Goal: Contribute content

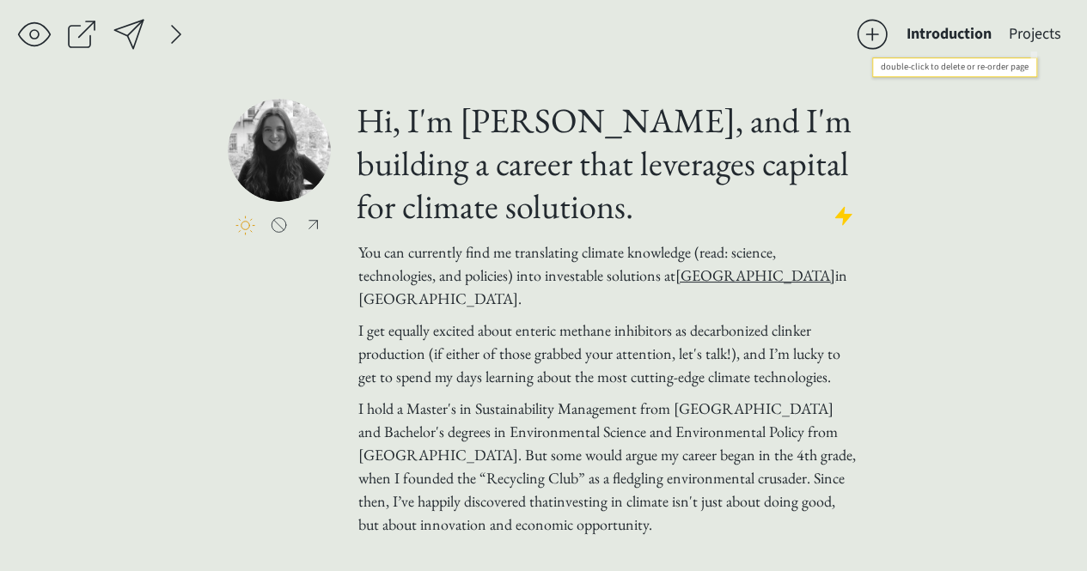
click at [1041, 27] on button "Projects" at bounding box center [1035, 34] width 70 height 34
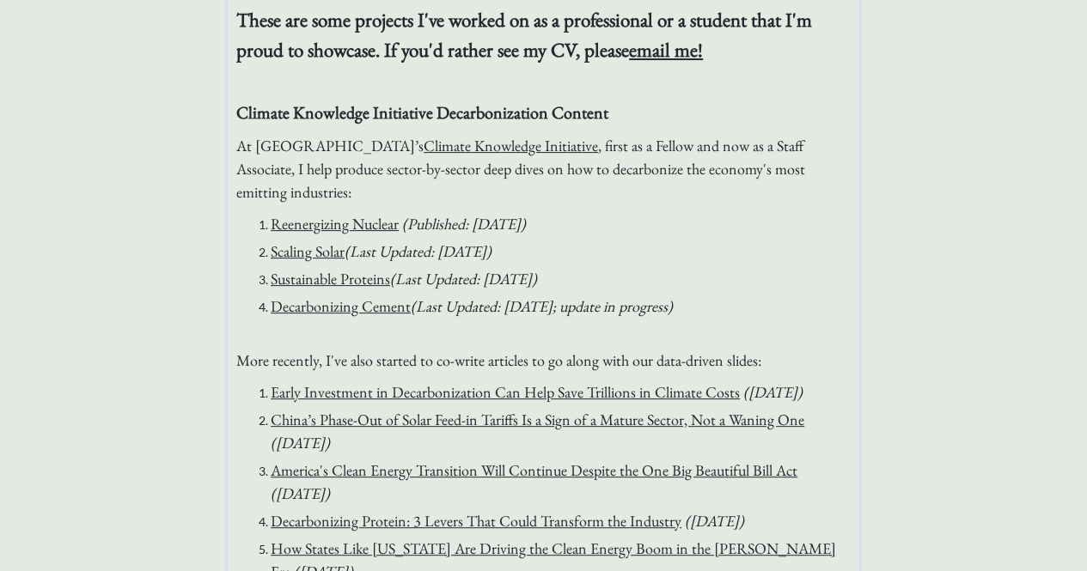
scroll to position [103, 0]
click at [567, 358] on span "More recently, I've also started to co-write articles to go along with our data…" at bounding box center [498, 360] width 525 height 20
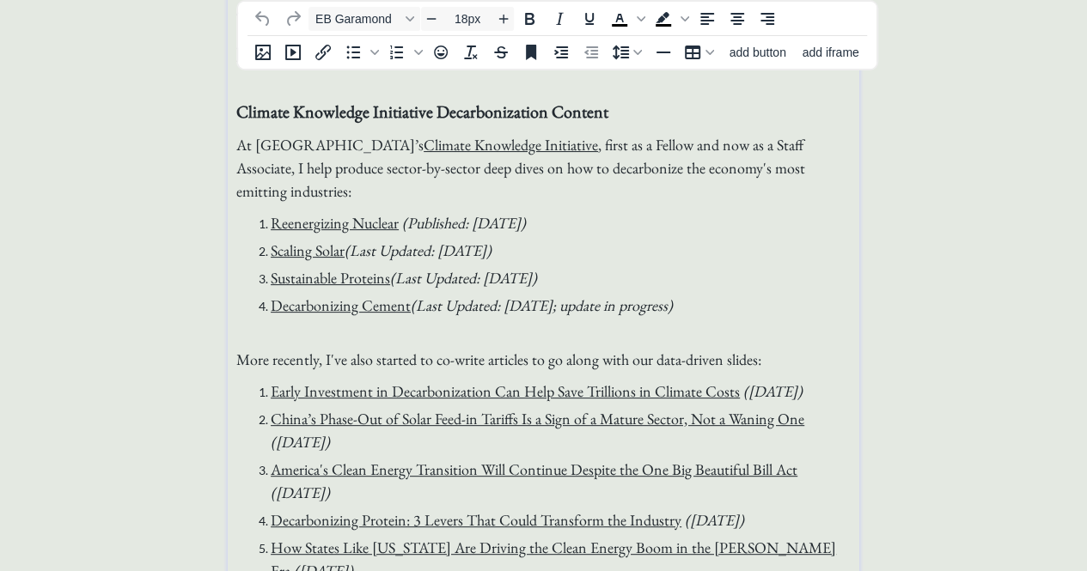
click at [357, 361] on span "More recently, I've also started to co-write articles to go along with our data…" at bounding box center [498, 360] width 525 height 20
click at [457, 360] on span "More recently, I've started to co-write articles to go along with our data-driv…" at bounding box center [485, 360] width 499 height 20
click at [504, 363] on span "More recently, I've started to co-write articles to go along with our data-driv…" at bounding box center [485, 360] width 499 height 20
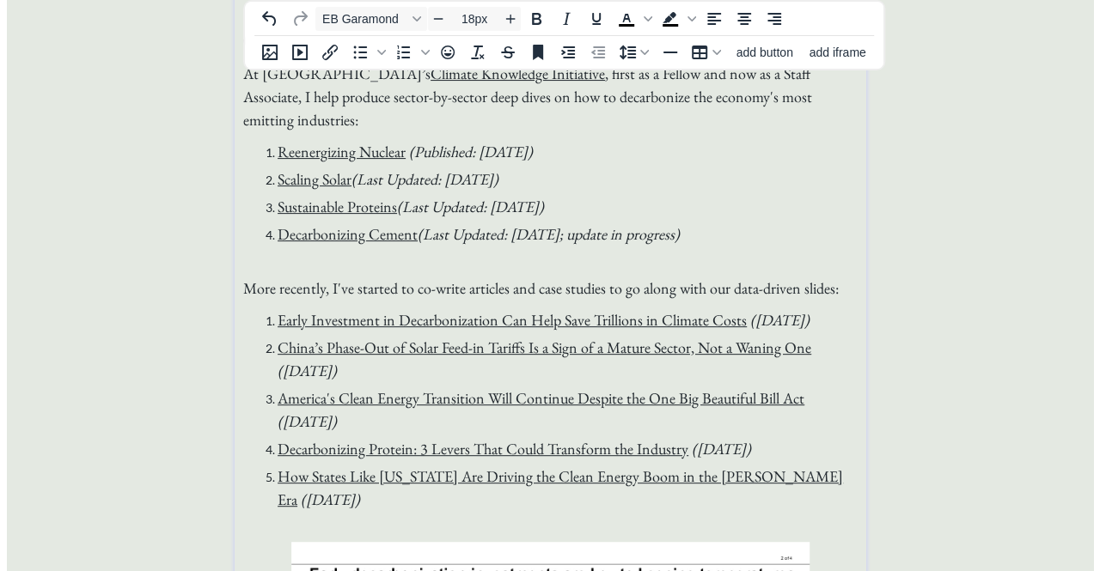
scroll to position [174, 0]
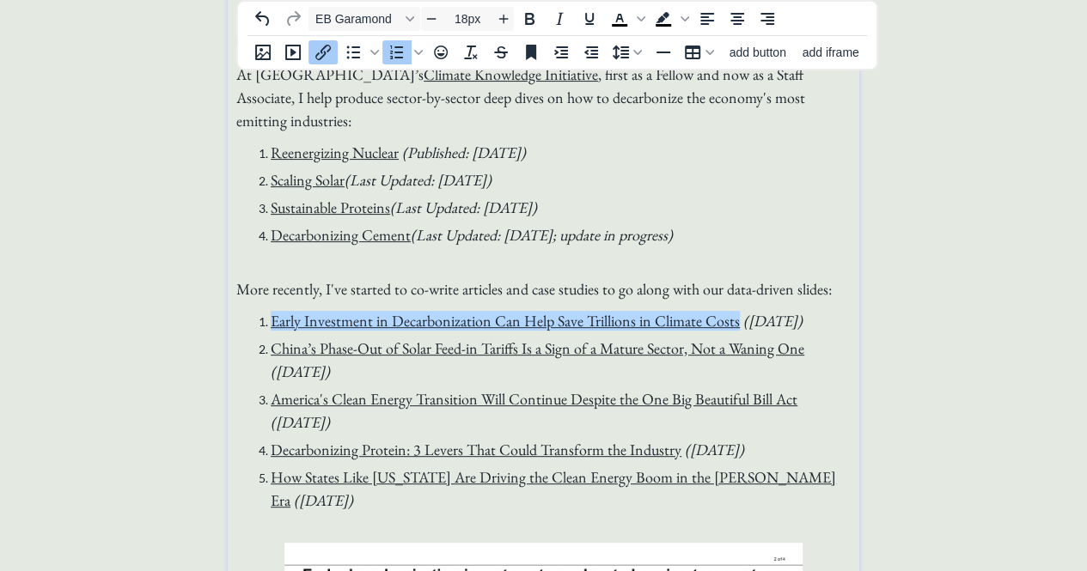
click at [271, 322] on li "﻿Early Investment in Decarbonization Can Help Save Trillions in Climate Costs (…" at bounding box center [561, 320] width 580 height 23
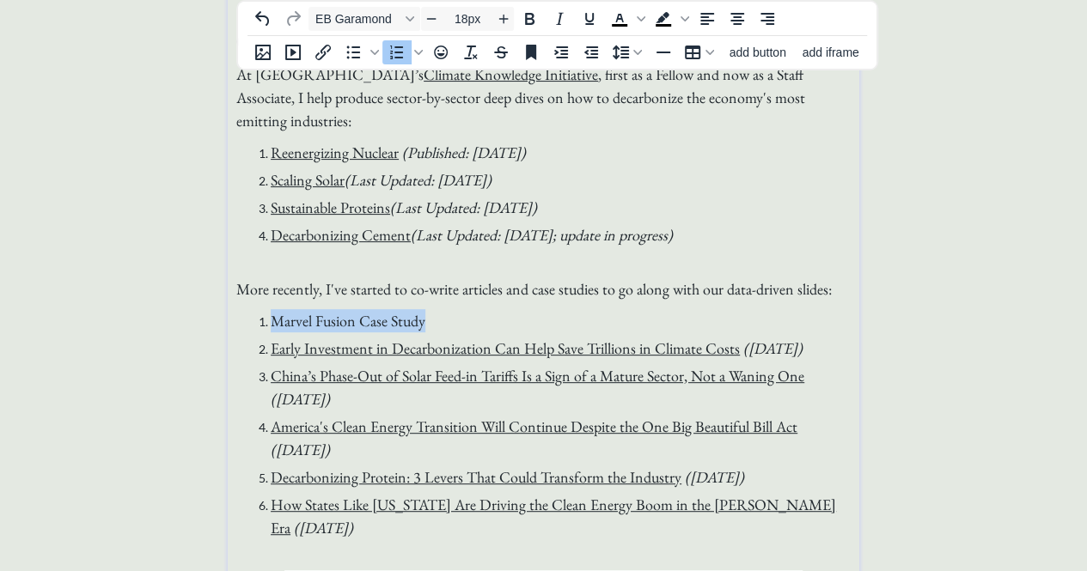
drag, startPoint x: 437, startPoint y: 315, endPoint x: 272, endPoint y: 317, distance: 164.1
click at [272, 317] on li "Marvel Fusion Case Study" at bounding box center [561, 320] width 580 height 23
click at [325, 49] on icon "Insert/edit link" at bounding box center [323, 52] width 21 height 21
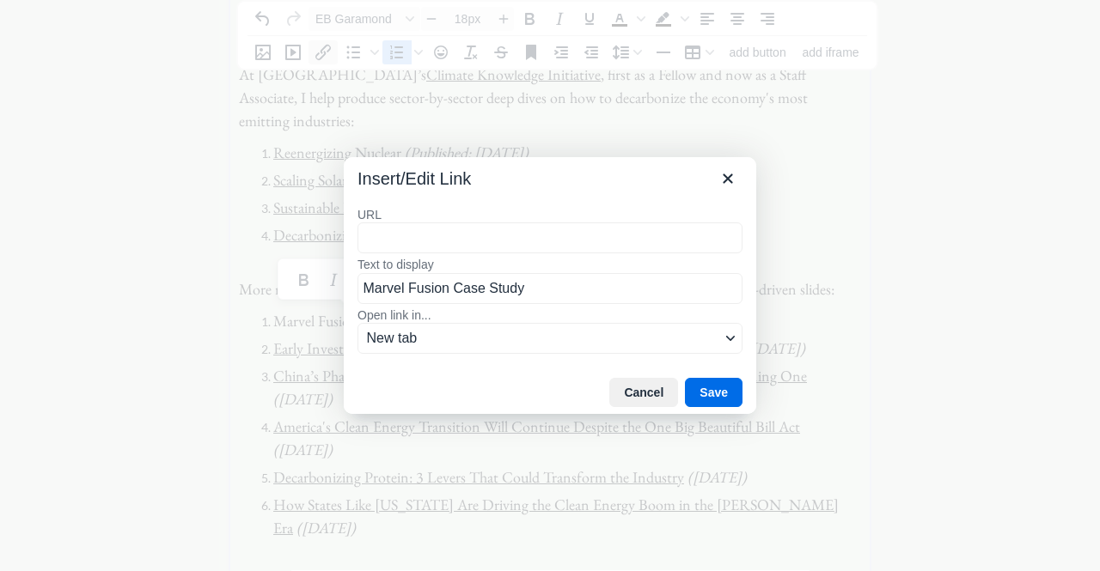
type input "[URL][DOMAIN_NAME]"
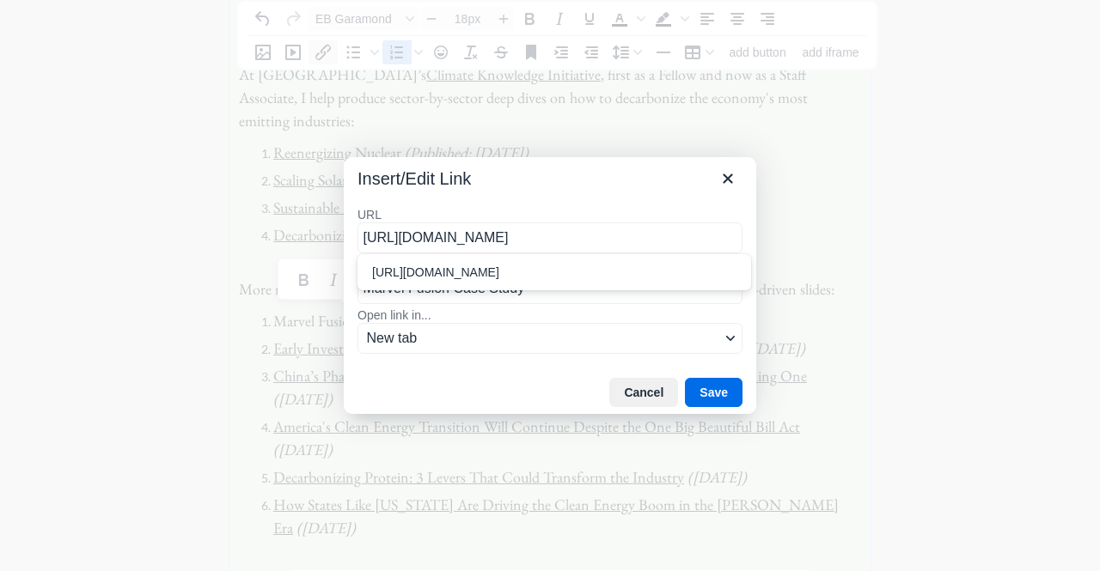
scroll to position [0, 27]
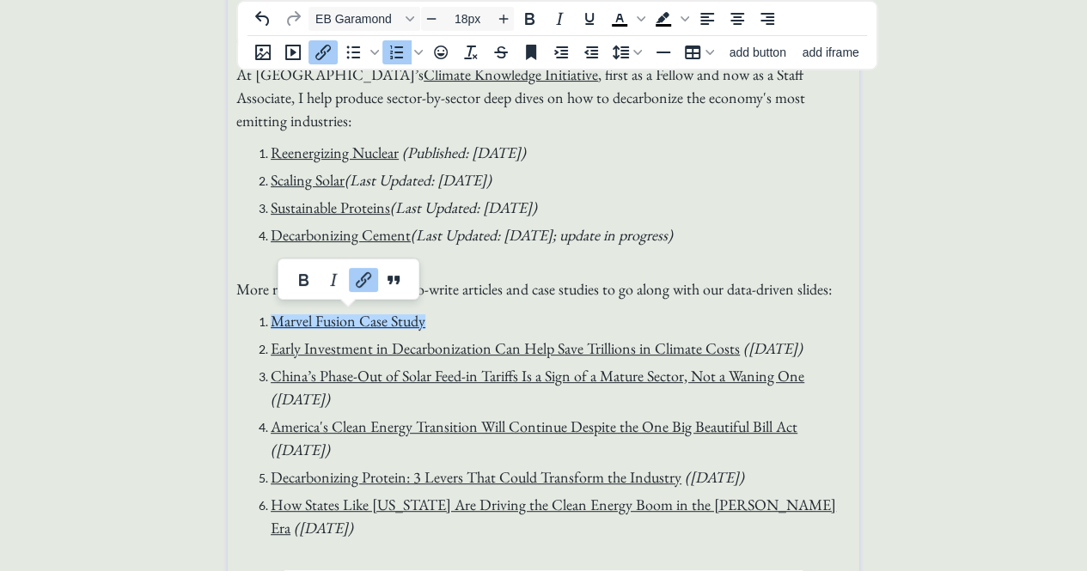
click at [467, 315] on li "Marvel Fusion Case Study" at bounding box center [561, 320] width 580 height 23
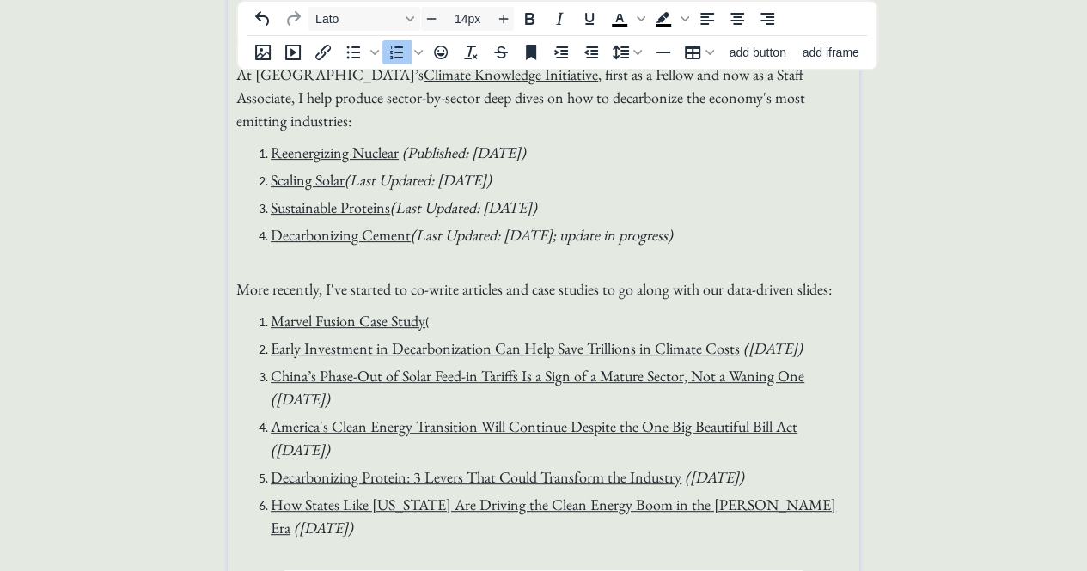
type input "18px"
click at [328, 43] on icon "Insert/edit link" at bounding box center [323, 52] width 21 height 21
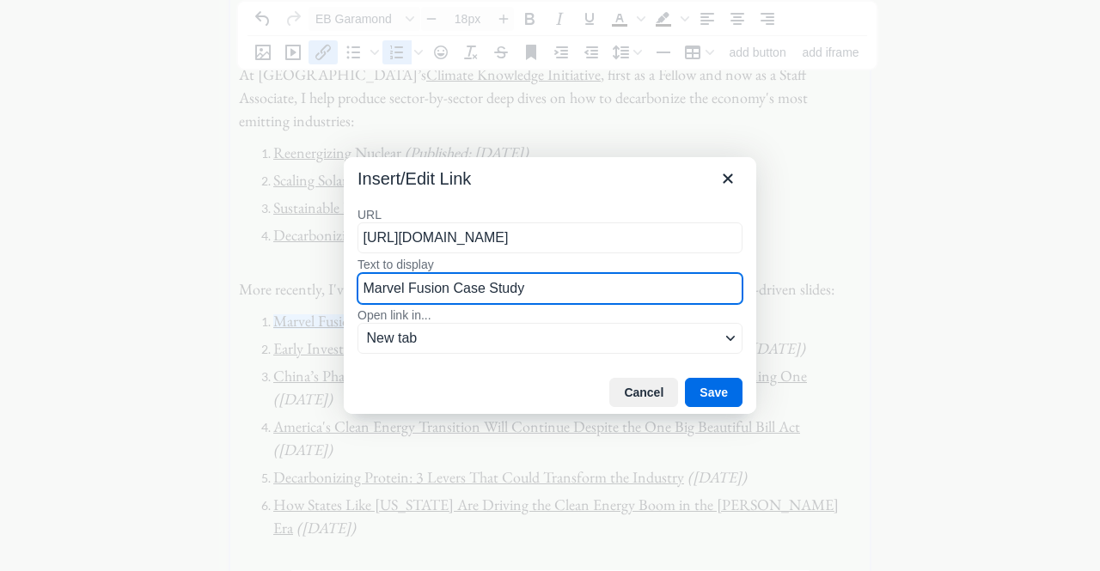
click at [602, 293] on input "Marvel Fusion Case Study" at bounding box center [549, 288] width 385 height 31
type input "Marvel Fusion Case Study"
click at [716, 382] on button "Save" at bounding box center [714, 392] width 58 height 29
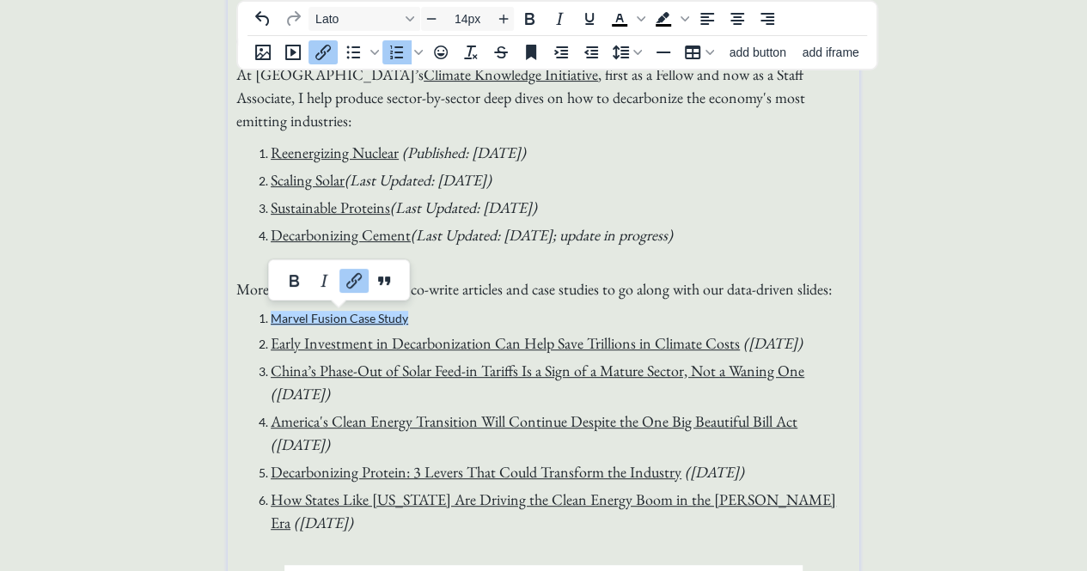
click at [560, 326] on li "Marvel Fusion Case Study" at bounding box center [561, 318] width 580 height 18
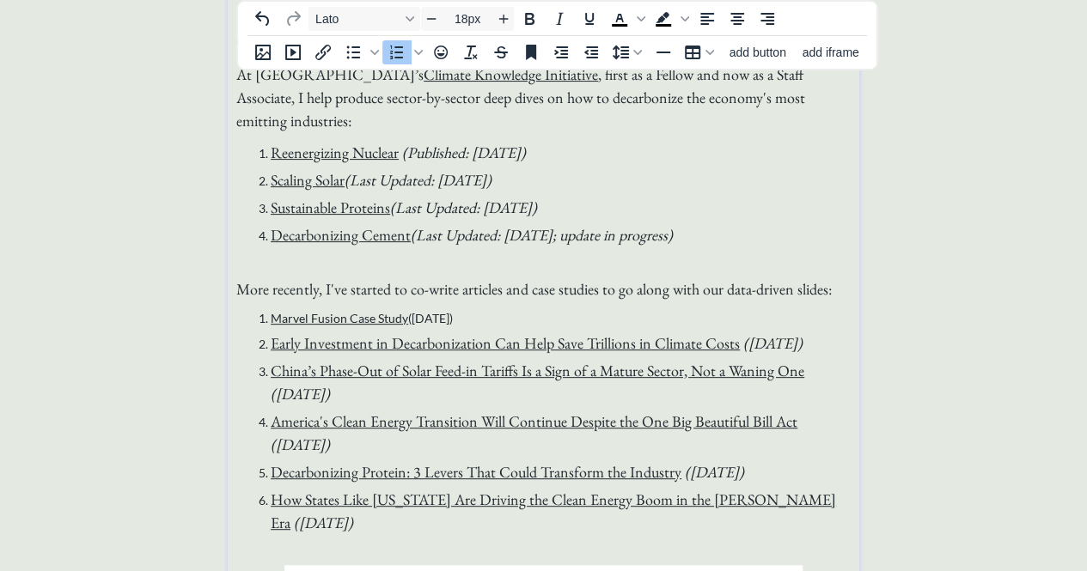
click at [755, 345] on em "([DATE])" at bounding box center [772, 343] width 59 height 20
drag, startPoint x: 505, startPoint y: 320, endPoint x: 260, endPoint y: 320, distance: 245.8
click at [271, 320] on li "Marvel Fusion Case Study ([DATE])" at bounding box center [561, 318] width 580 height 18
click at [409, 15] on icon "Font Lato" at bounding box center [410, 19] width 9 height 9
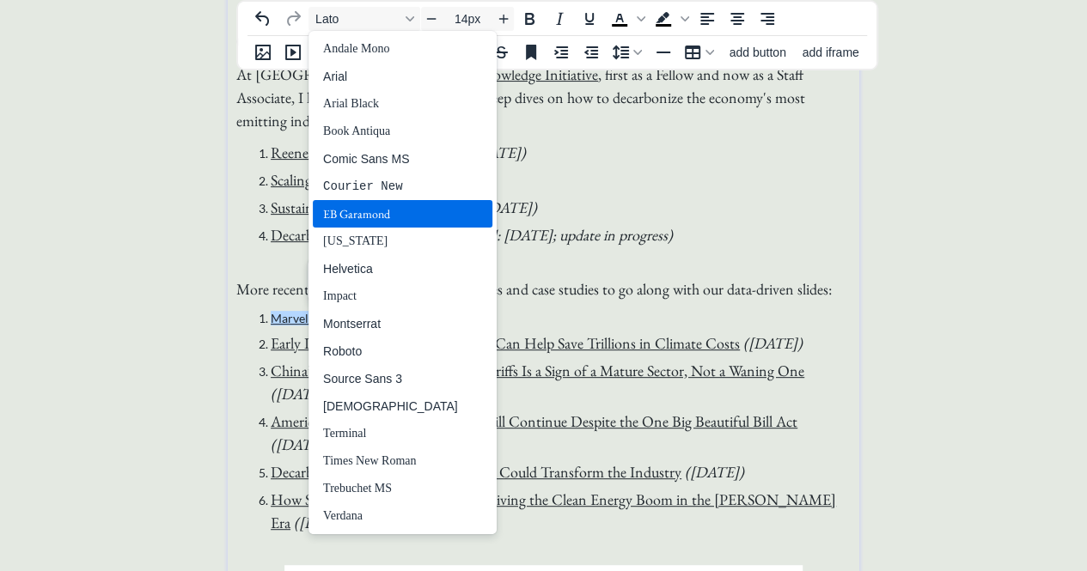
click at [376, 222] on div "EB Garamond" at bounding box center [390, 214] width 135 height 21
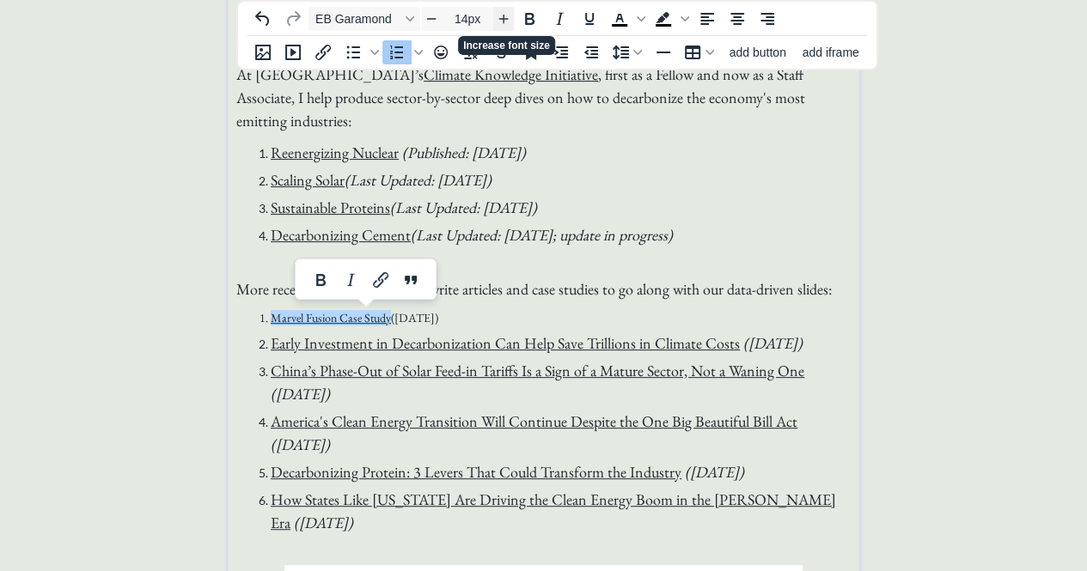
click at [508, 18] on icon "Increase font size" at bounding box center [504, 19] width 14 height 14
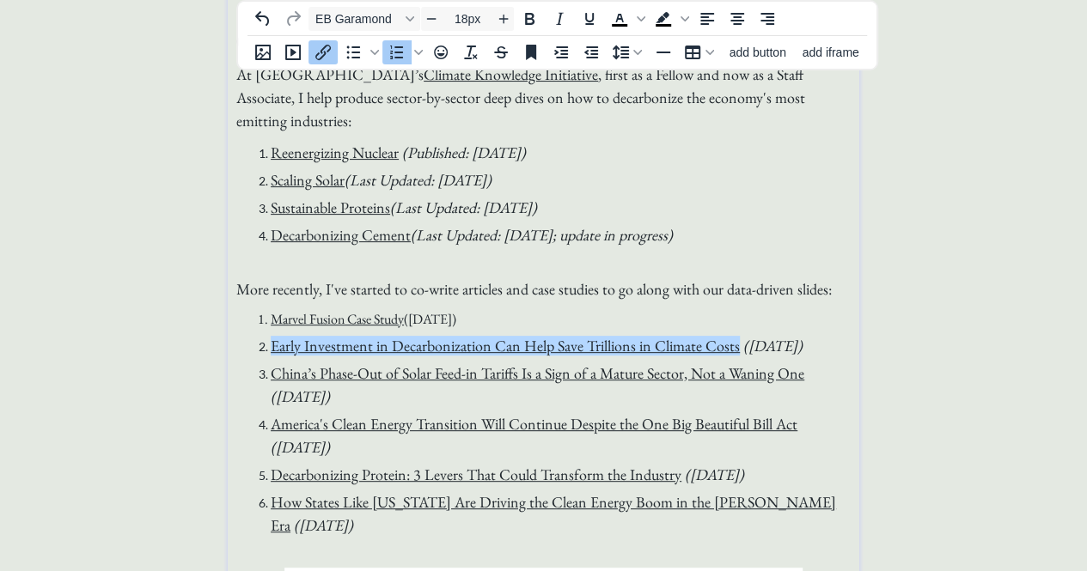
click at [711, 351] on link "Early Investment in Decarbonization Can Help Save Trillions in Climate Costs" at bounding box center [505, 346] width 469 height 20
click at [414, 321] on span "Marvel Fusion Case Study ([DATE])" at bounding box center [364, 319] width 186 height 18
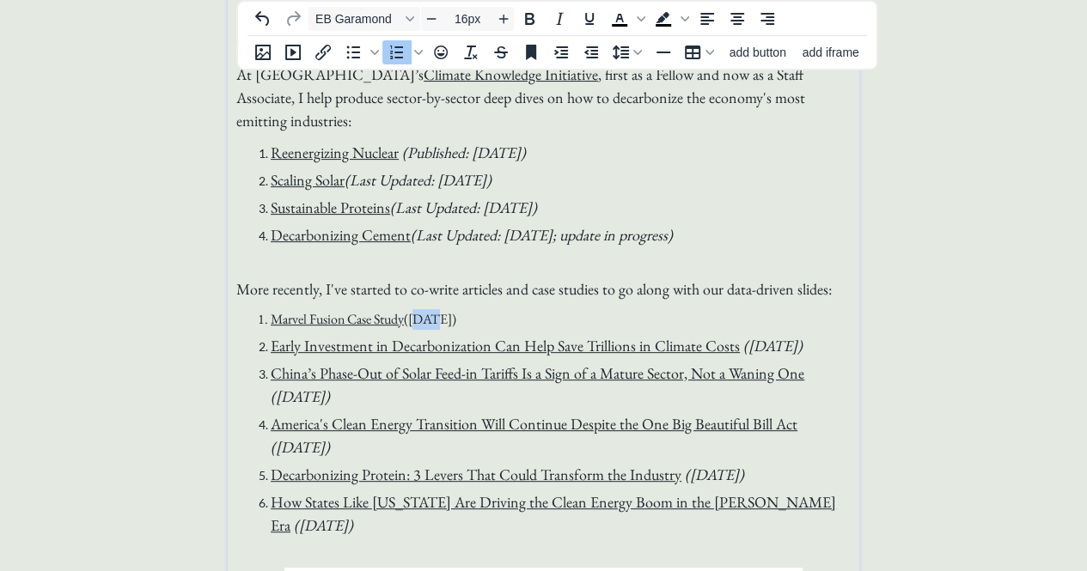
click at [414, 321] on span "Marvel Fusion Case Study ([DATE])" at bounding box center [364, 319] width 186 height 18
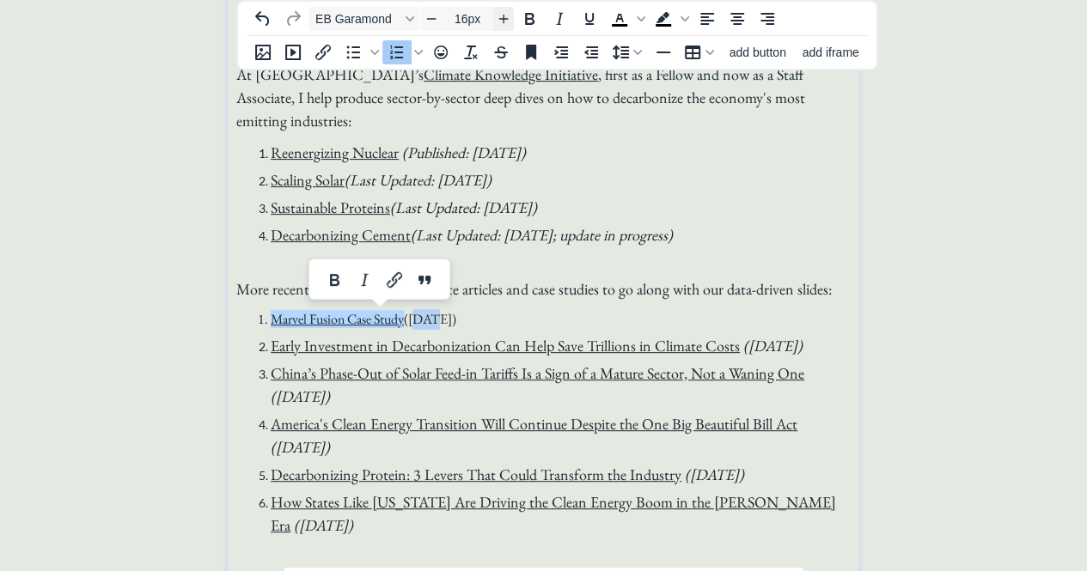
click at [502, 11] on span "Increase font size" at bounding box center [503, 19] width 21 height 21
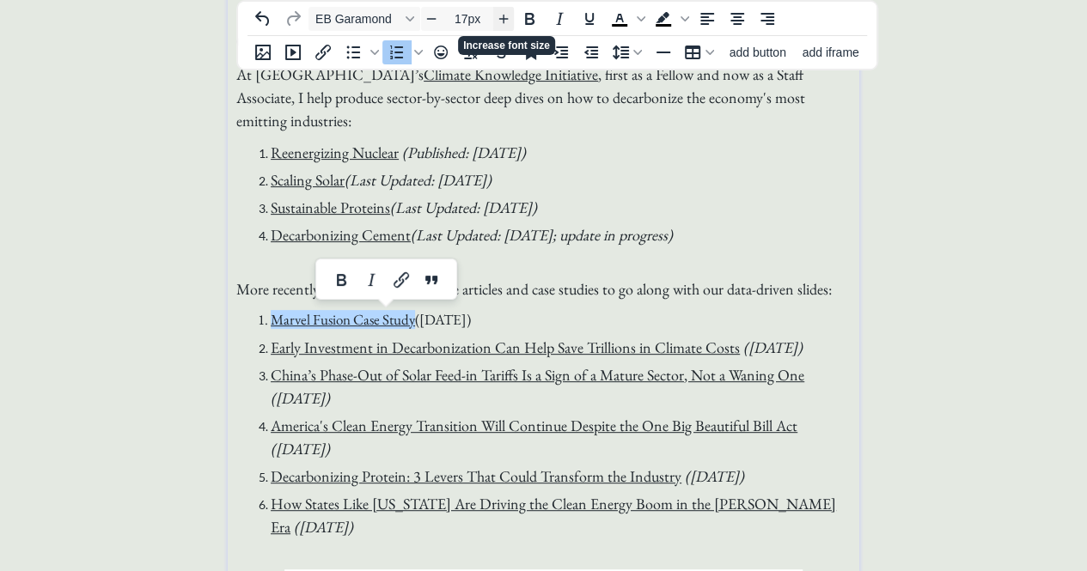
click at [502, 11] on span "Increase font size" at bounding box center [503, 19] width 21 height 21
type input "18px"
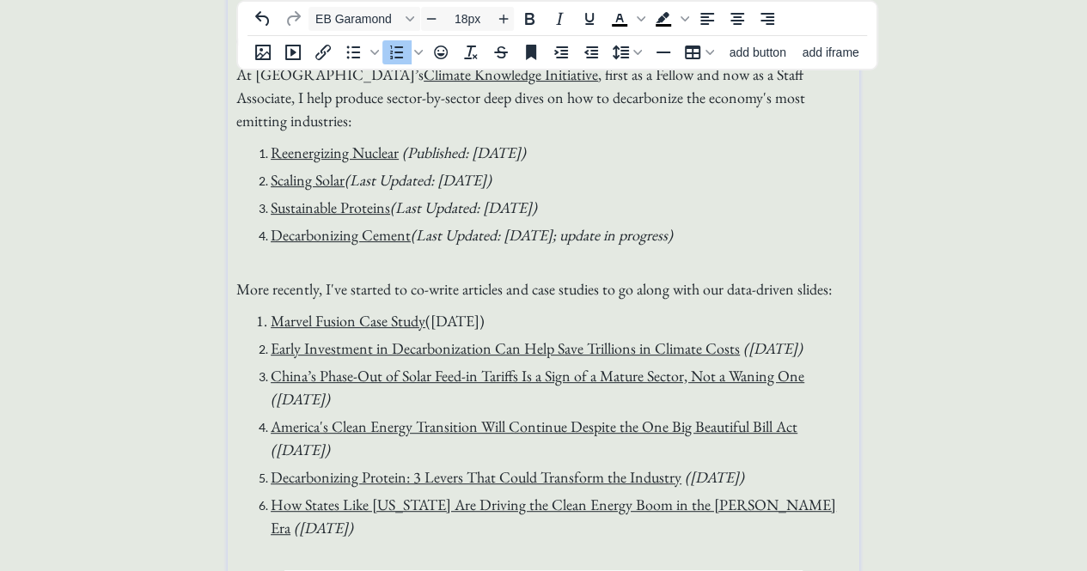
drag, startPoint x: 528, startPoint y: 327, endPoint x: 426, endPoint y: 325, distance: 101.4
click at [426, 325] on li "Marvel Fusion Case Study ([DATE])" at bounding box center [561, 320] width 580 height 23
click at [559, 317] on li "Marvel Fusion Case Study ([DATE])" at bounding box center [561, 320] width 580 height 23
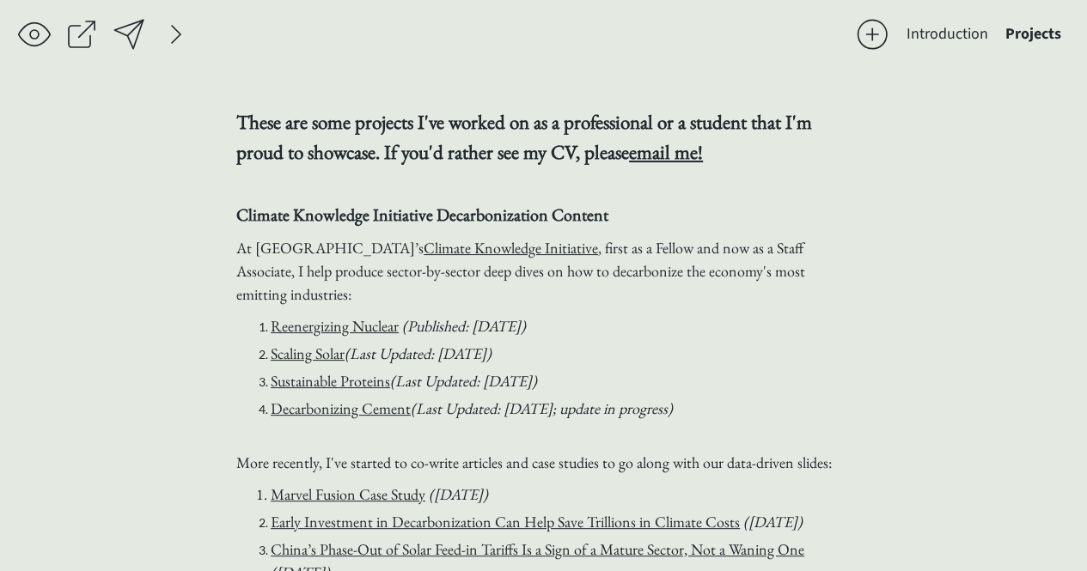
click at [135, 37] on div at bounding box center [129, 34] width 34 height 34
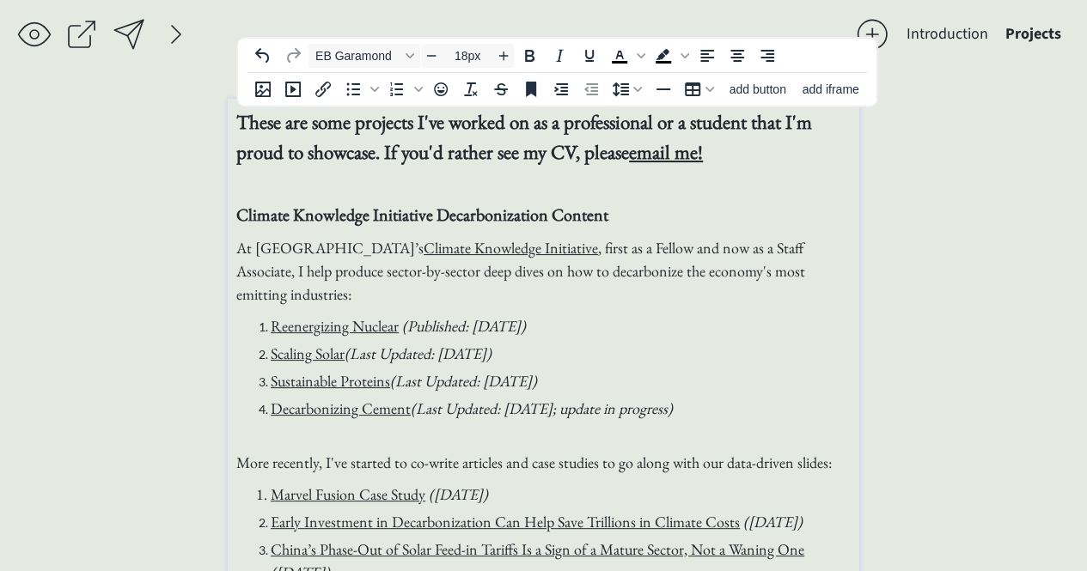
click at [772, 252] on span "At Columbia Business School’s Climate Knowledge Initiative , first as a Fellow …" at bounding box center [520, 271] width 569 height 66
click at [645, 246] on span "At [GEOGRAPHIC_DATA]’s Climate Knowledge Initiative , first as a Fellow and now…" at bounding box center [540, 271] width 608 height 66
click at [779, 245] on span "At [GEOGRAPHIC_DATA]’s Climate Knowledge Initiative , first as a student Fellow…" at bounding box center [533, 271] width 595 height 66
click at [656, 246] on span "At [GEOGRAPHIC_DATA]’s Climate Knowledge Initiative , first as a student Fellow…" at bounding box center [533, 271] width 595 height 66
click at [659, 254] on span "At [GEOGRAPHIC_DATA]’s Climate Knowledge Initiative , first as a student Fellow…" at bounding box center [533, 271] width 595 height 66
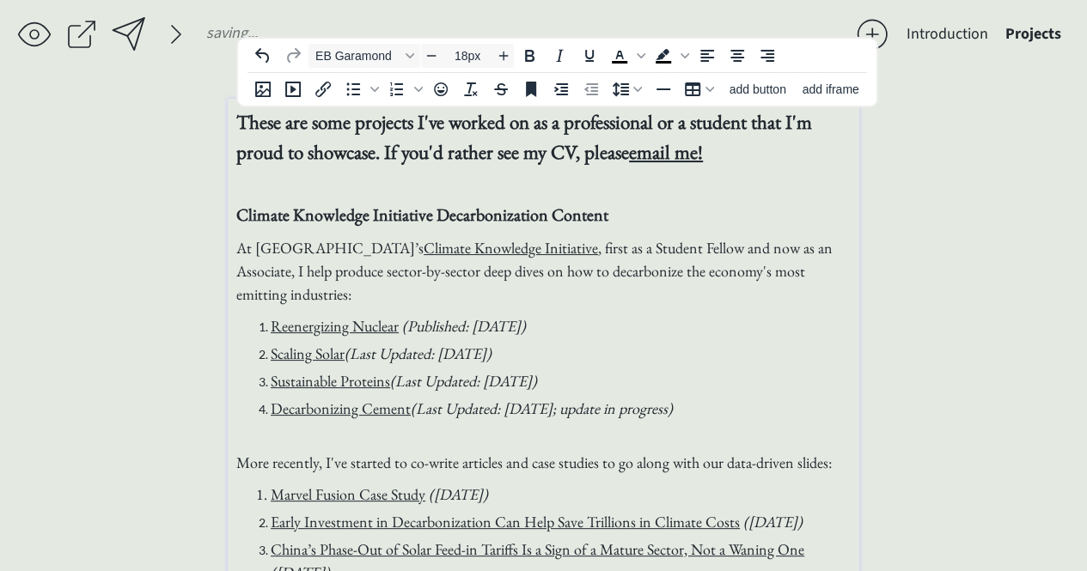
click at [703, 245] on span "At [GEOGRAPHIC_DATA]’s Climate Knowledge Initiative , first as a Student Fellow…" at bounding box center [534, 271] width 596 height 66
click at [658, 246] on span "At [GEOGRAPHIC_DATA]’s Climate Knowledge Initiative , first as a Student Fellow…" at bounding box center [534, 271] width 596 height 66
click at [704, 247] on span "At [GEOGRAPHIC_DATA]’s Climate Knowledge Initiative , first as a student Fellow…" at bounding box center [533, 271] width 595 height 66
click at [655, 247] on span "At [GEOGRAPHIC_DATA]’s Climate Knowledge Initiative , first as a student-Resear…" at bounding box center [535, 271] width 598 height 66
drag, startPoint x: 762, startPoint y: 247, endPoint x: 703, endPoint y: 247, distance: 59.3
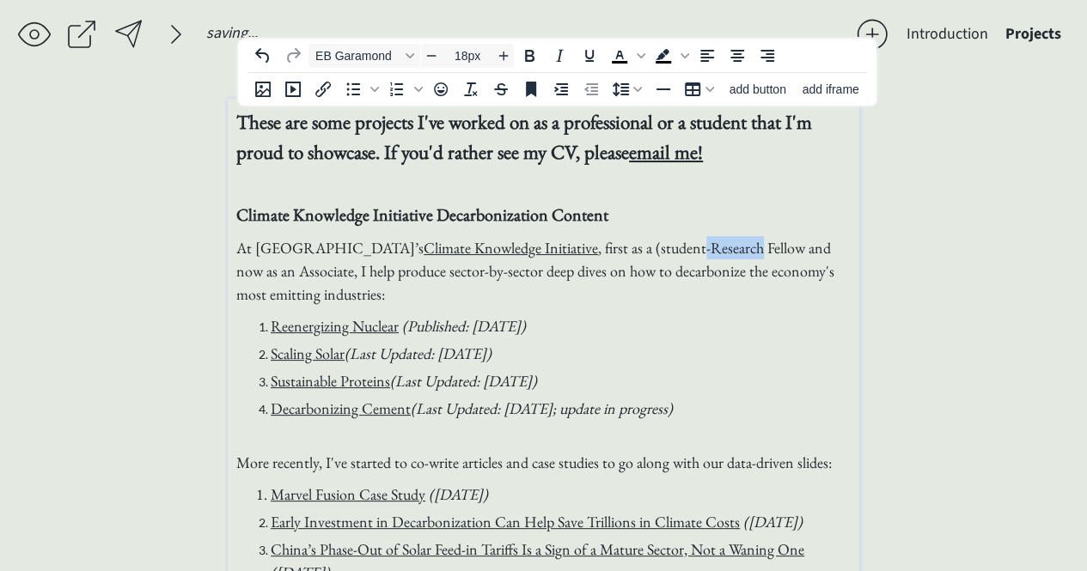
click at [703, 247] on span "At [GEOGRAPHIC_DATA]’s Climate Knowledge Initiative , first as a (student-Resea…" at bounding box center [535, 271] width 598 height 66
click at [290, 271] on span "At [GEOGRAPHIC_DATA]’s Climate Knowledge Initiative , first as a (student) Rese…" at bounding box center [535, 271] width 599 height 66
click at [440, 284] on p "At Columbia Business School’s Climate Knowledge Initiative , first as a (studen…" at bounding box center [543, 271] width 614 height 70
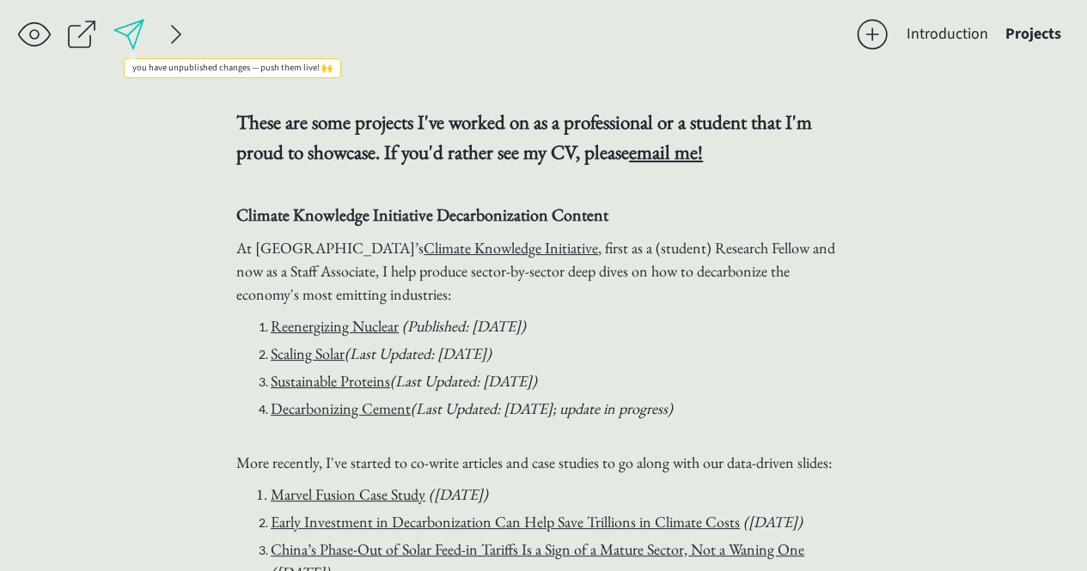
click at [133, 31] on div at bounding box center [129, 34] width 34 height 34
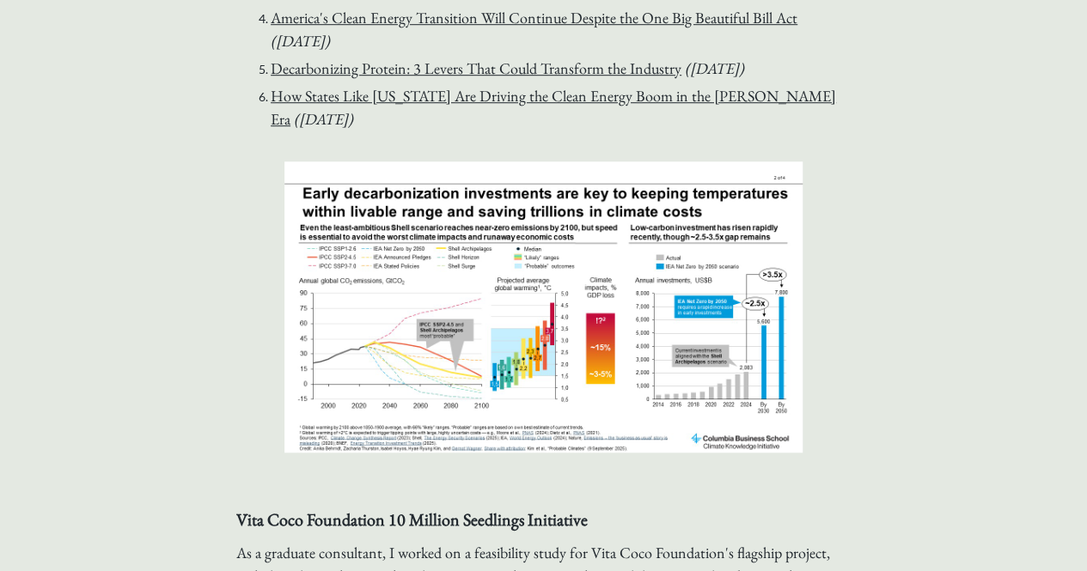
scroll to position [586, 0]
